Goal: Information Seeking & Learning: Check status

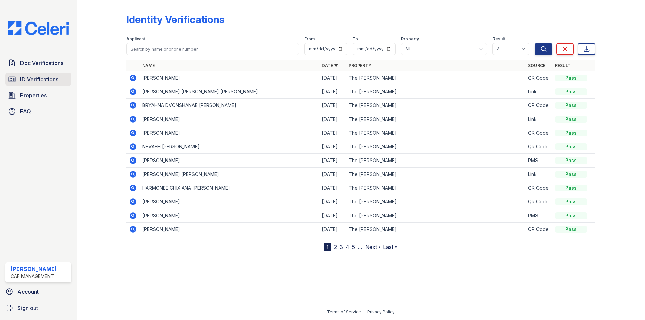
click at [22, 78] on span "ID Verifications" at bounding box center [39, 79] width 38 height 8
click at [18, 78] on link "ID Verifications" at bounding box center [38, 79] width 66 height 13
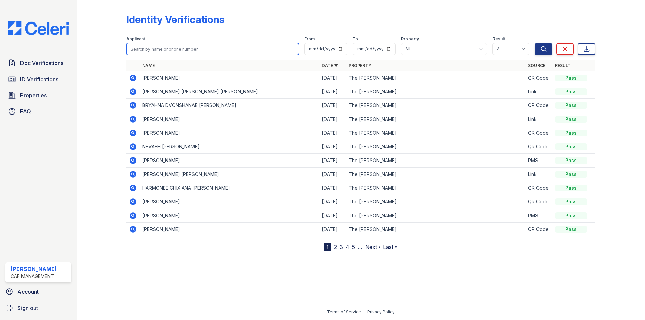
click at [161, 48] on input "search" at bounding box center [212, 49] width 173 height 12
type input "laderrian"
click at [535, 43] on button "Search" at bounding box center [543, 49] width 17 height 12
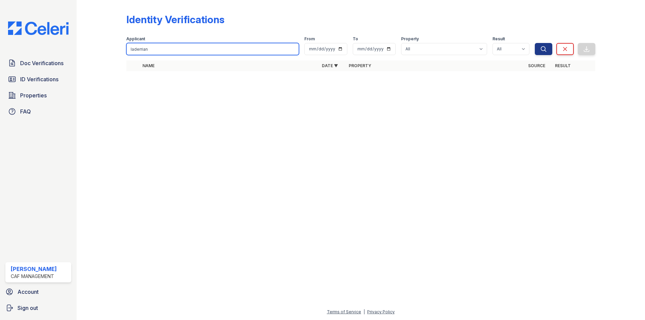
click at [161, 48] on input "laderrian" at bounding box center [212, 49] width 173 height 12
type input "harris"
click at [535, 43] on button "Search" at bounding box center [543, 49] width 17 height 12
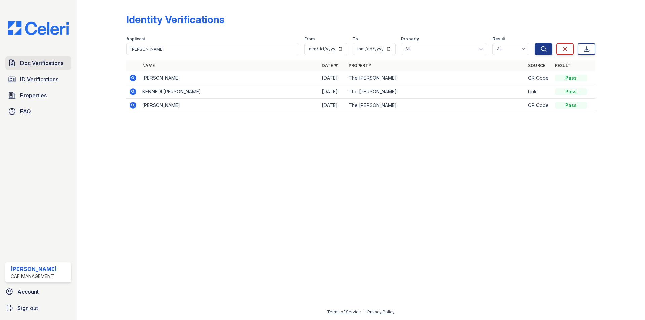
click at [55, 67] on span "Doc Verifications" at bounding box center [41, 63] width 43 height 8
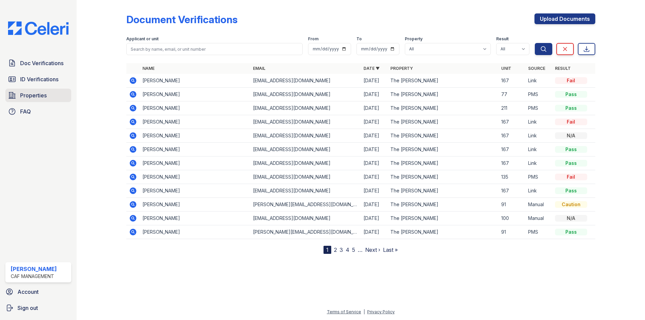
click at [44, 96] on span "Properties" at bounding box center [33, 95] width 27 height 8
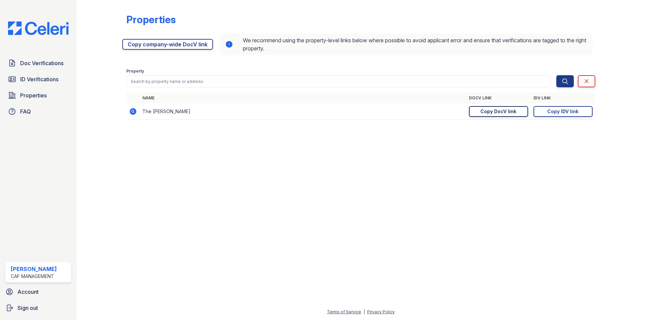
click at [487, 114] on div "Copy DocV link" at bounding box center [499, 111] width 36 height 7
drag, startPoint x: 32, startPoint y: 56, endPoint x: 31, endPoint y: 59, distance: 3.8
click at [32, 56] on div "Doc Verifications ID Verifications Properties FAQ Elizabeth Metts CAF Managemen…" at bounding box center [38, 160] width 77 height 320
click at [31, 64] on span "Doc Verifications" at bounding box center [41, 63] width 43 height 8
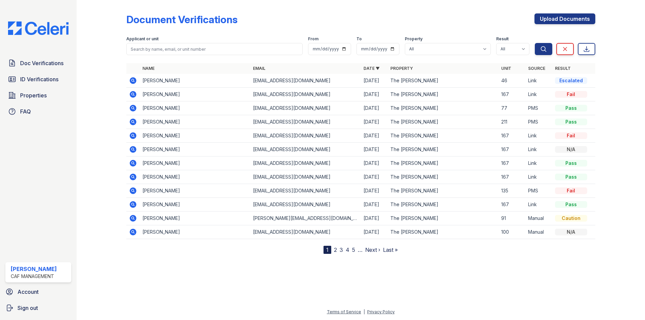
click at [131, 83] on icon at bounding box center [133, 80] width 7 height 7
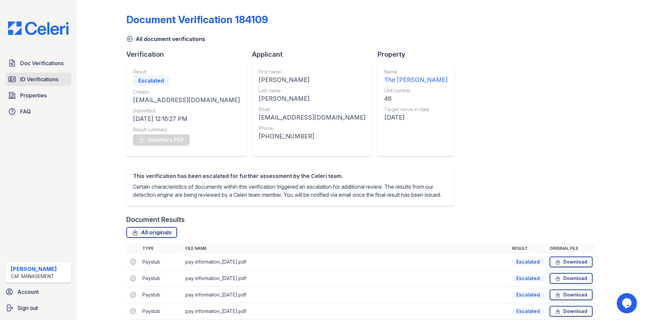
click at [56, 81] on span "ID Verifications" at bounding box center [39, 79] width 38 height 8
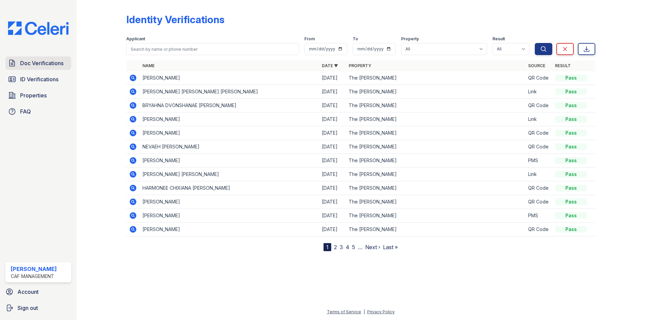
click at [43, 65] on span "Doc Verifications" at bounding box center [41, 63] width 43 height 8
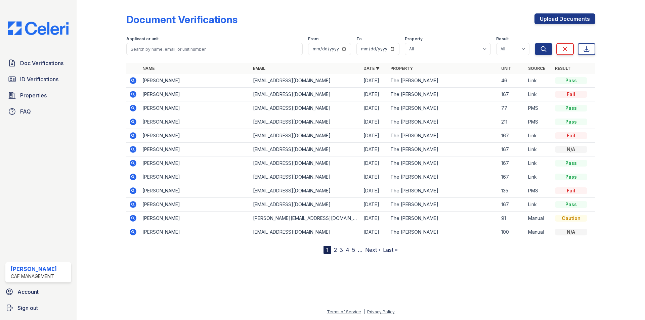
click at [136, 81] on icon at bounding box center [133, 80] width 7 height 7
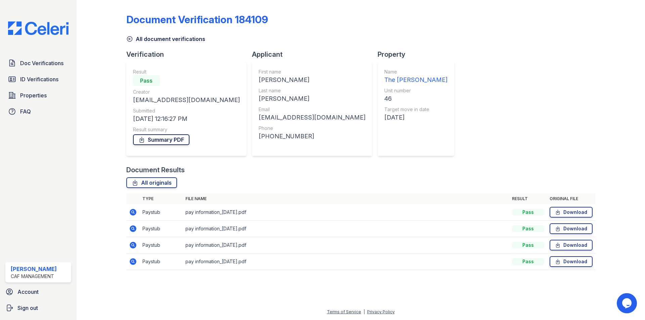
click at [165, 140] on link "Summary PDF" at bounding box center [161, 139] width 56 height 11
